Goal: Transaction & Acquisition: Purchase product/service

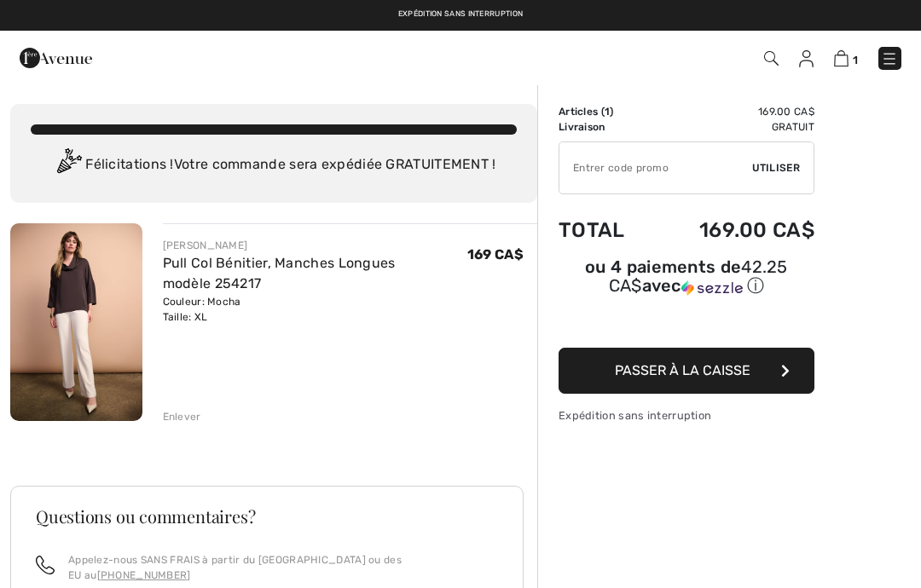
click at [79, 302] on img at bounding box center [76, 322] width 132 height 198
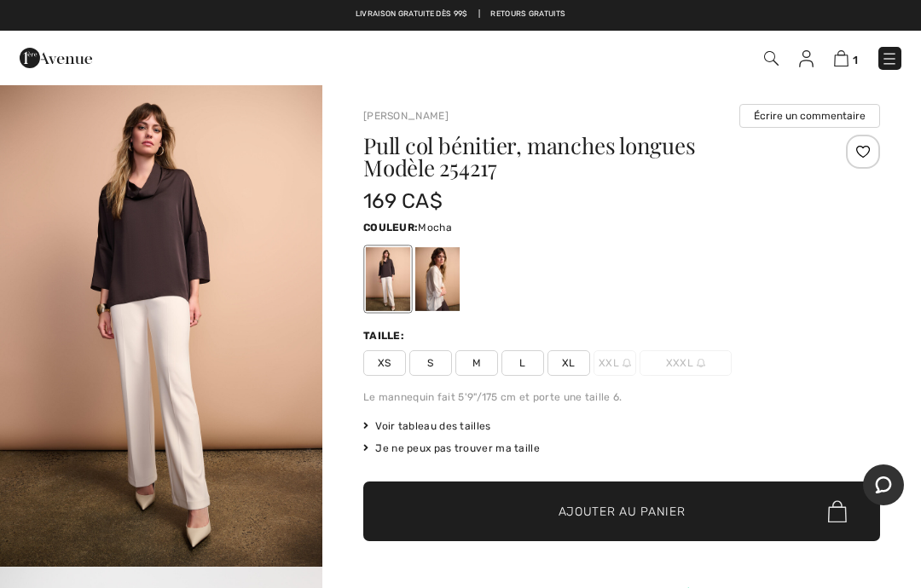
scroll to position [2, 0]
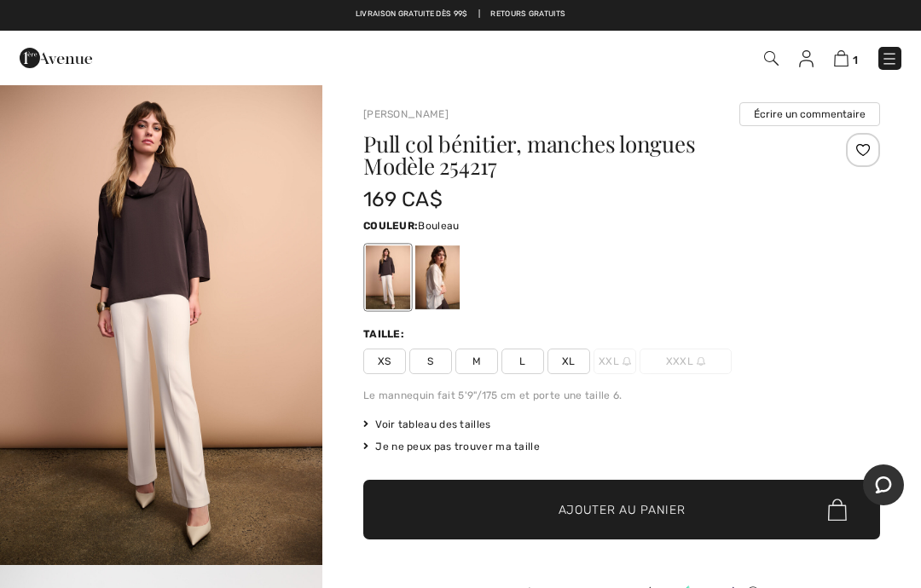
click at [442, 278] on div at bounding box center [437, 278] width 44 height 64
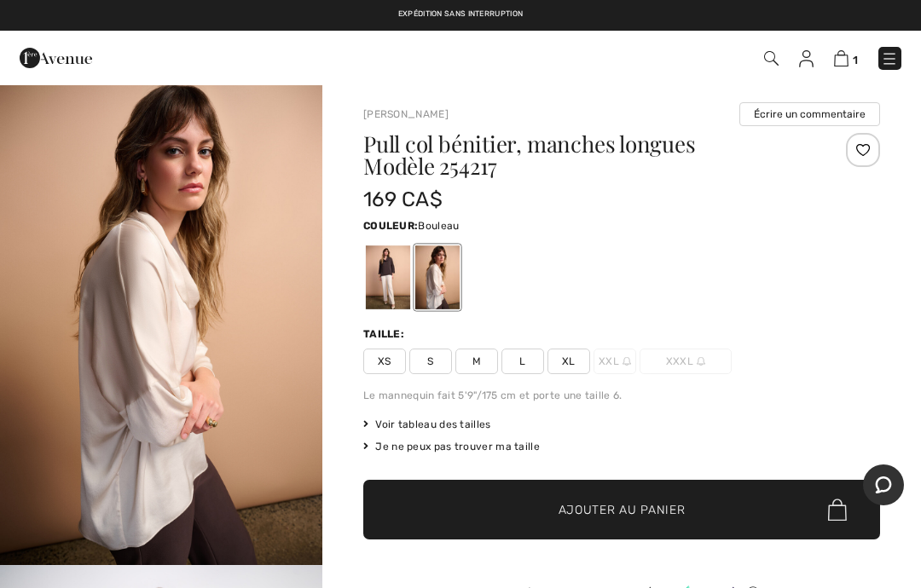
click at [252, 362] on img "1 / 6" at bounding box center [161, 324] width 322 height 484
click at [385, 272] on div at bounding box center [388, 278] width 44 height 64
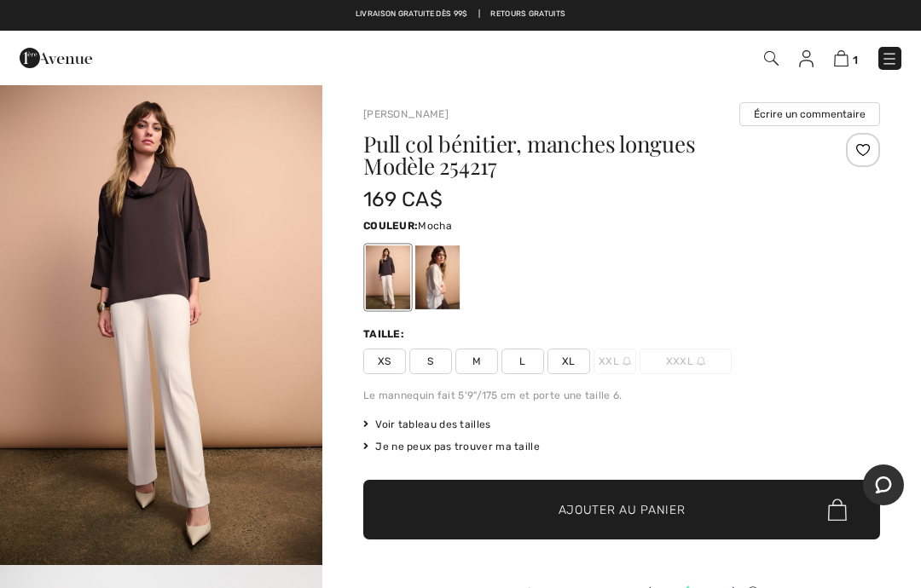
click at [203, 260] on img "1 / 5" at bounding box center [161, 324] width 322 height 484
click at [853, 54] on span "1" at bounding box center [855, 60] width 5 height 13
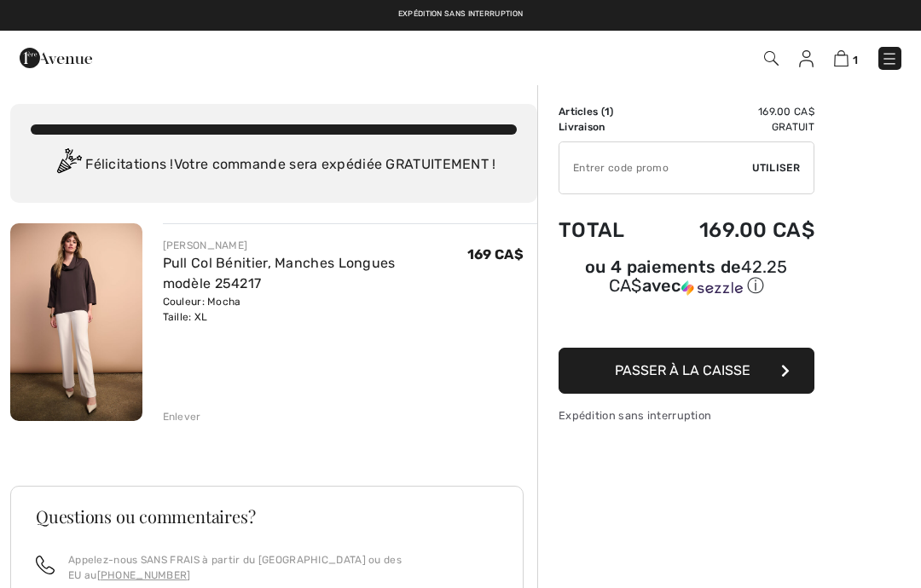
click at [184, 416] on div "Enlever" at bounding box center [182, 416] width 38 height 15
